Goal: Use online tool/utility: Utilize a website feature to perform a specific function

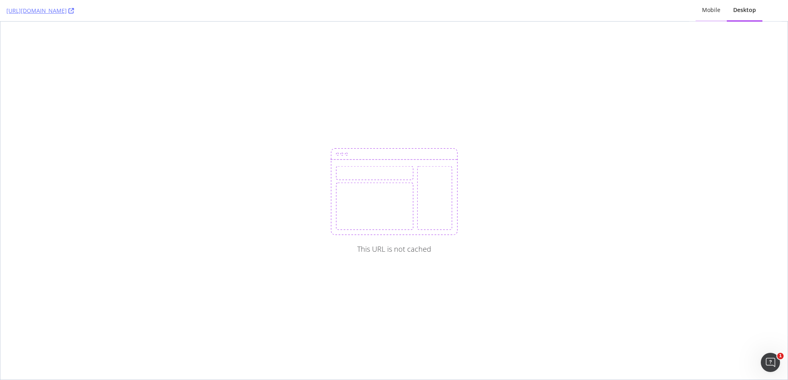
click at [713, 12] on div "Mobile" at bounding box center [711, 10] width 18 height 8
click at [707, 7] on div "Mobile" at bounding box center [711, 10] width 18 height 8
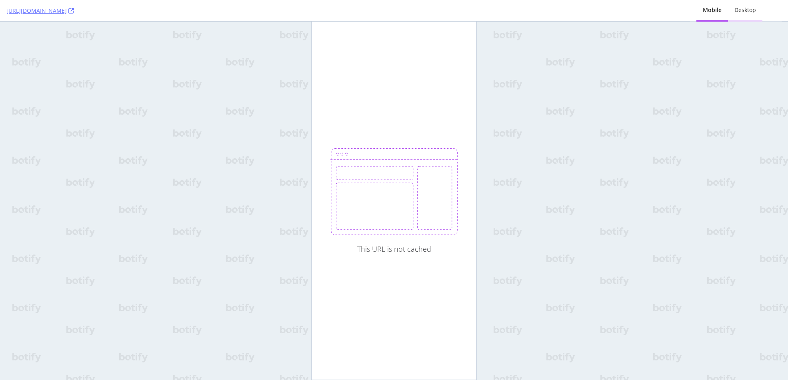
click at [748, 11] on div "Desktop" at bounding box center [745, 10] width 22 height 8
